Goal: Task Accomplishment & Management: Manage account settings

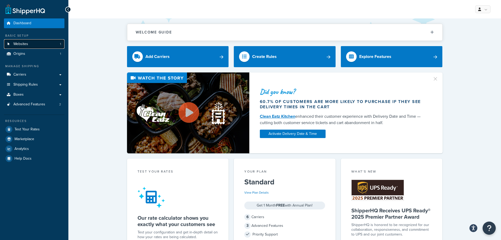
click at [23, 43] on span "Websites" at bounding box center [20, 44] width 15 height 4
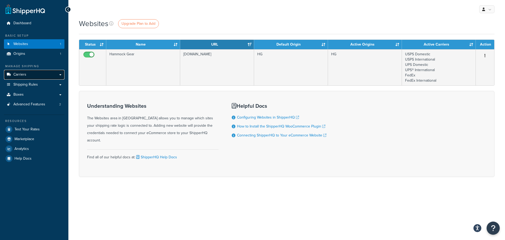
click at [37, 76] on link "Carriers" at bounding box center [34, 75] width 60 height 10
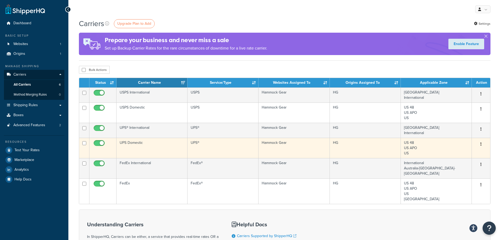
click at [479, 145] on button "button" at bounding box center [480, 144] width 7 height 8
click at [453, 153] on link "Edit" at bounding box center [460, 154] width 42 height 11
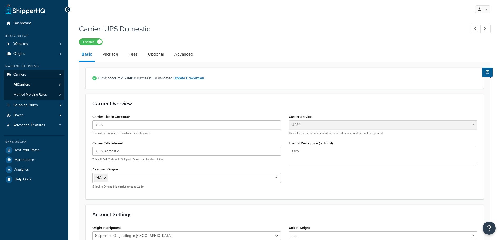
select select "ups"
select select "us"
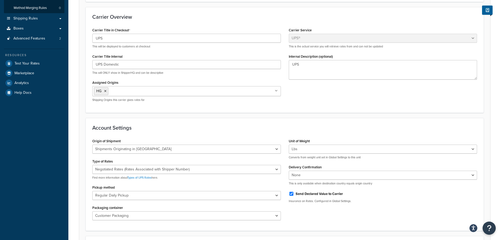
scroll to position [105, 0]
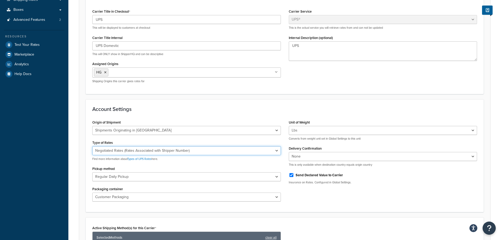
click at [276, 150] on select "Negotiated Rates (Rates Associated with Shipper Number) Daily Rates Retail Rate…" at bounding box center [186, 150] width 189 height 9
click at [313, 201] on div "Origin of Shipment United States Domestic Shipments Shipments Originating in Un…" at bounding box center [284, 161] width 393 height 87
click at [141, 159] on link "Types of UPS Rates" at bounding box center [139, 158] width 24 height 4
click at [279, 150] on select "Negotiated Rates (Rates Associated with Shipper Number) Daily Rates Retail Rate…" at bounding box center [186, 150] width 189 height 9
select select "04"
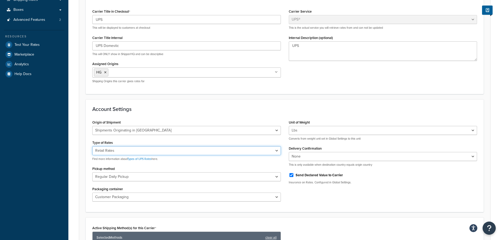
click at [92, 146] on select "Negotiated Rates (Rates Associated with Shipper Number) Daily Rates Retail Rate…" at bounding box center [186, 150] width 189 height 9
click at [342, 201] on div "Origin of Shipment United States Domestic Shipments Shipments Originating in Un…" at bounding box center [284, 161] width 393 height 87
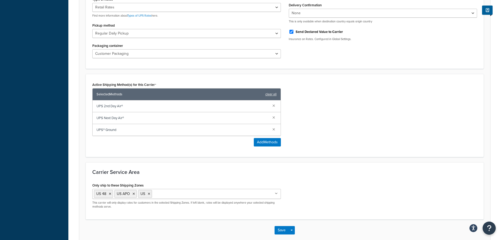
scroll to position [276, 0]
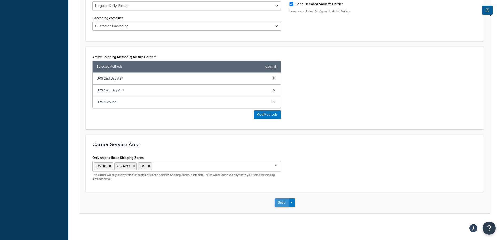
click at [280, 203] on button "Save" at bounding box center [282, 202] width 14 height 8
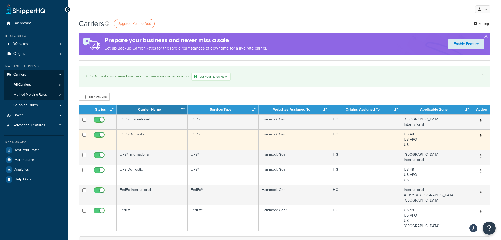
click at [481, 136] on icon "button" at bounding box center [480, 136] width 1 height 4
click at [456, 146] on link "Edit" at bounding box center [460, 146] width 42 height 11
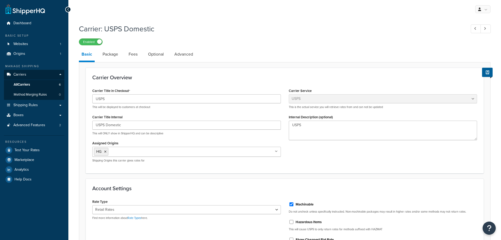
select select "usps"
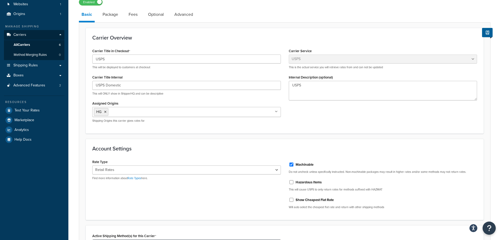
scroll to position [53, 0]
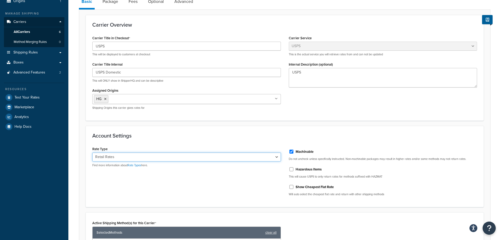
click at [277, 158] on select "Retail Rates Online Rates Commercial Plus" at bounding box center [186, 156] width 189 height 9
click at [156, 196] on div "Rate Type Retail Rates Online Rates Commercial Plus Find more information about…" at bounding box center [284, 172] width 393 height 55
